Goal: Information Seeking & Learning: Check status

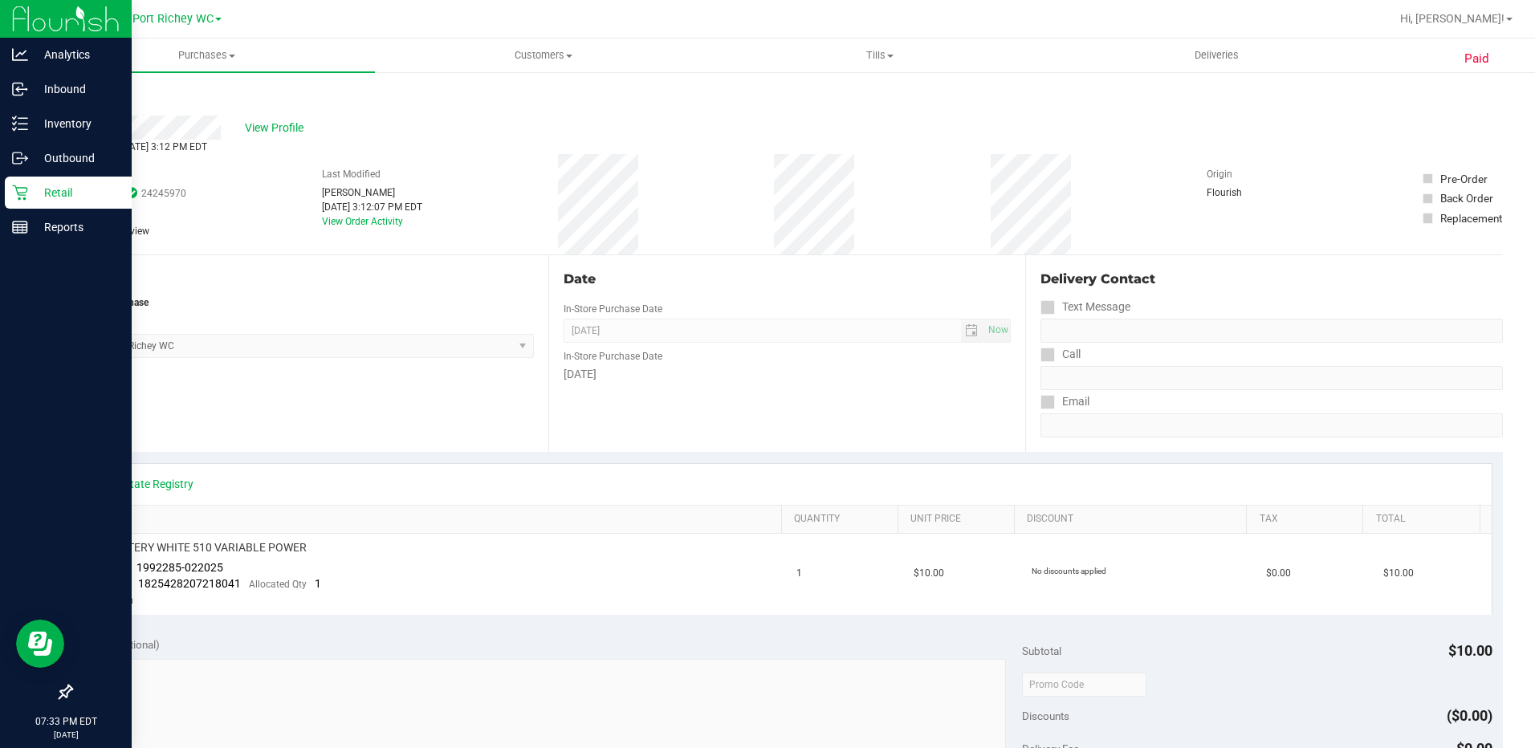
click at [25, 200] on icon at bounding box center [19, 193] width 15 height 15
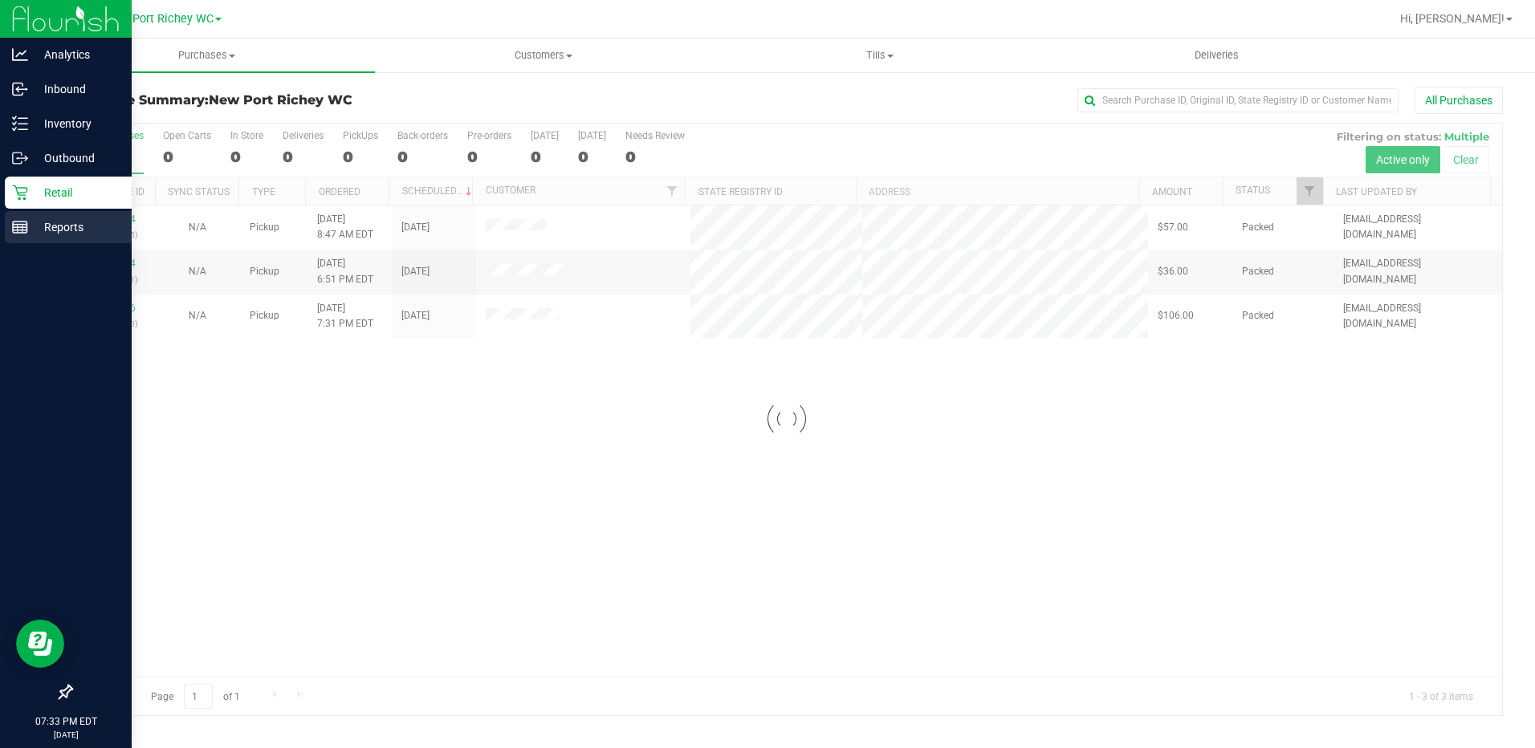
click at [80, 224] on p "Reports" at bounding box center [76, 227] width 96 height 19
click at [15, 228] on icon at bounding box center [20, 227] width 16 height 16
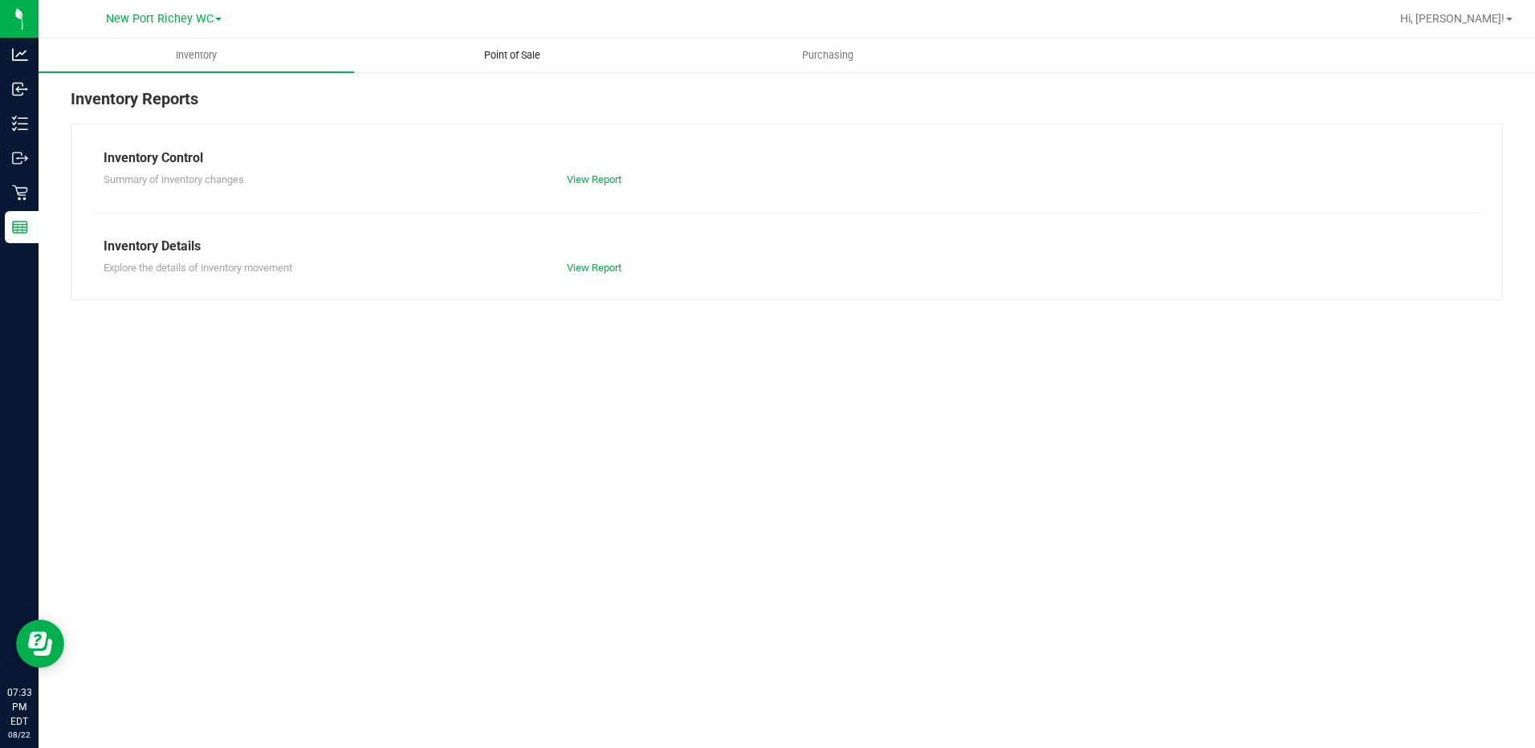
click at [522, 52] on span "Point of Sale" at bounding box center [513, 55] width 100 height 14
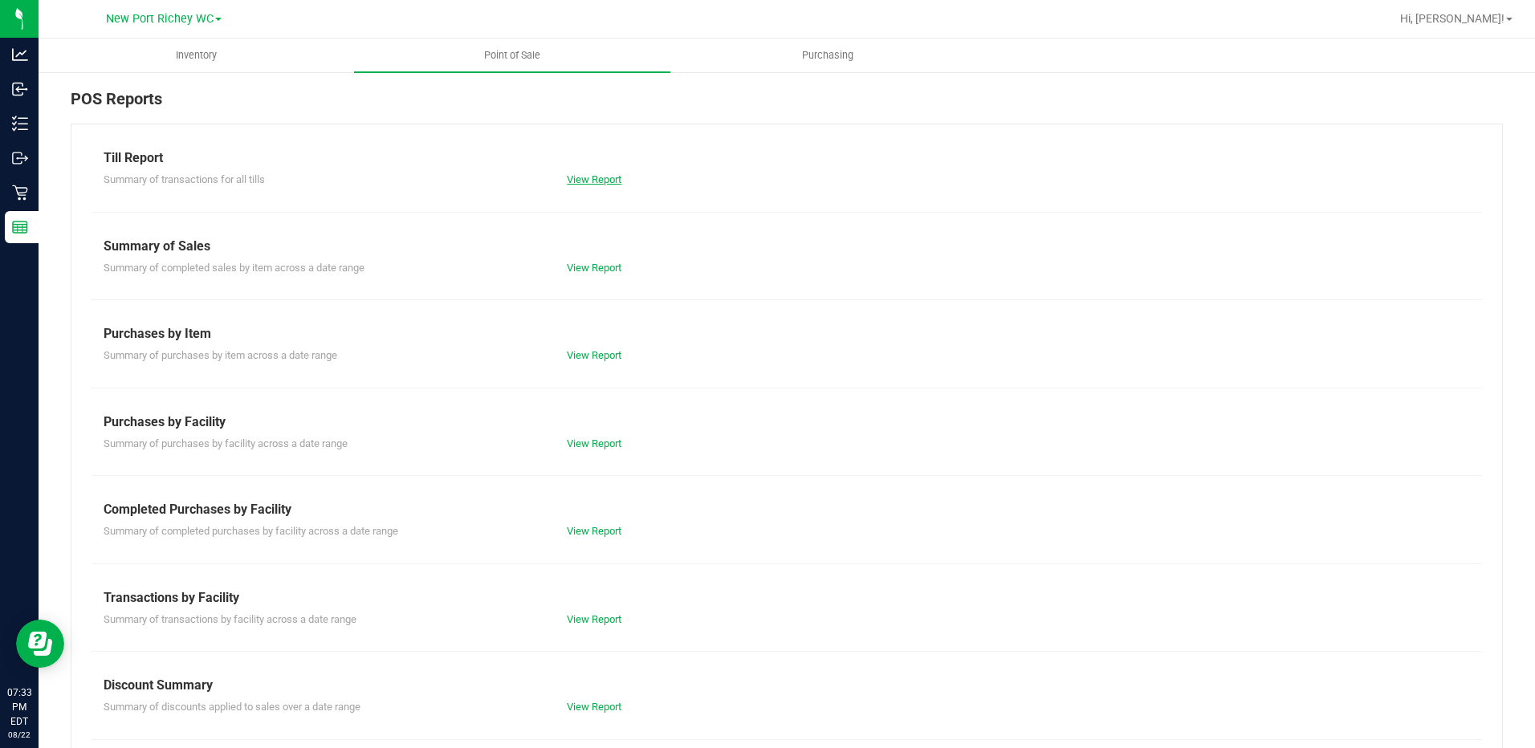
click at [574, 176] on link "View Report" at bounding box center [594, 179] width 55 height 12
